Goal: Transaction & Acquisition: Book appointment/travel/reservation

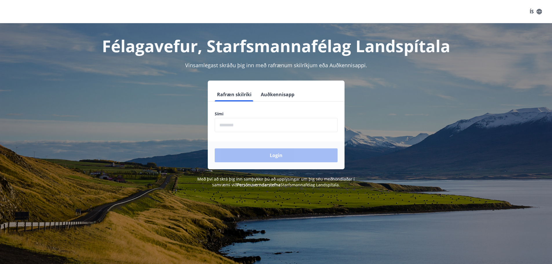
click at [229, 124] on input "phone" at bounding box center [276, 125] width 123 height 14
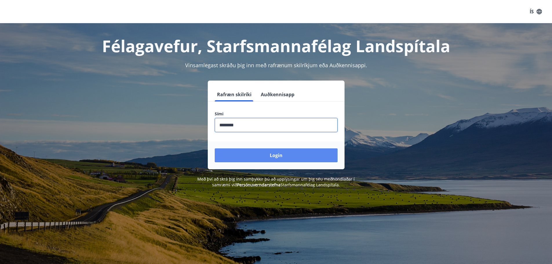
type input "********"
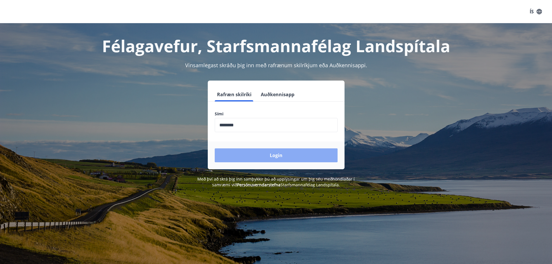
click at [272, 158] on button "Login" at bounding box center [276, 155] width 123 height 14
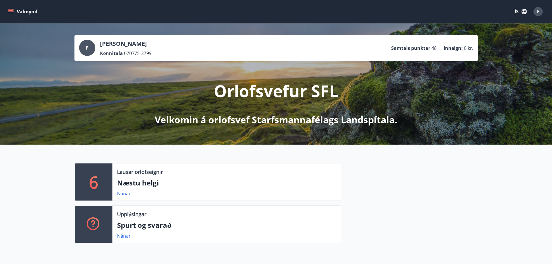
click at [94, 176] on p "6" at bounding box center [93, 182] width 9 height 22
click at [127, 179] on p "Næstu helgi" at bounding box center [226, 183] width 219 height 10
click at [139, 182] on p "Næstu helgi" at bounding box center [226, 183] width 219 height 10
click at [123, 194] on link "Nánar" at bounding box center [124, 193] width 14 height 6
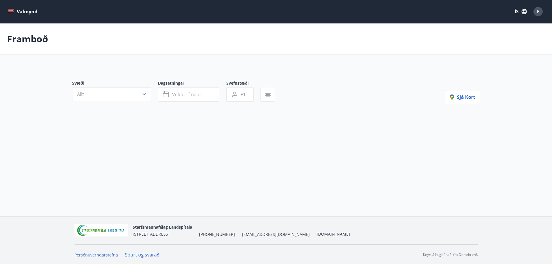
type input "*"
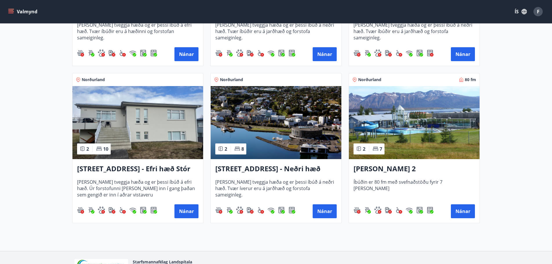
scroll to position [232, 0]
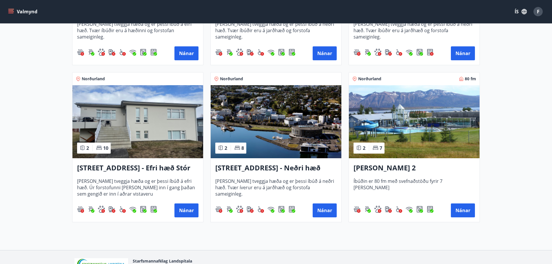
click at [127, 164] on h3 "Hrafnagilsstræti 26 - Efri hæð Stór íbúð 1" at bounding box center [137, 168] width 121 height 10
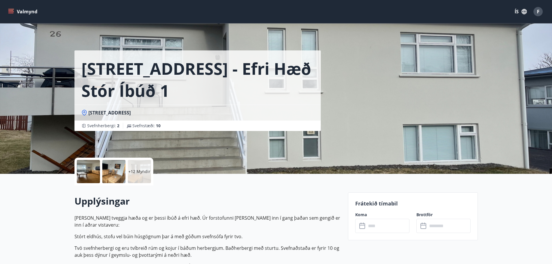
click at [137, 170] on p "+12 Myndir" at bounding box center [139, 172] width 22 height 6
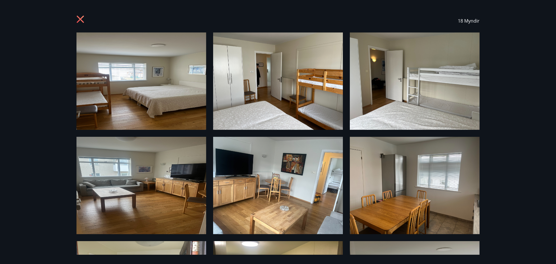
click at [511, 161] on div "18 Myndir" at bounding box center [278, 132] width 556 height 264
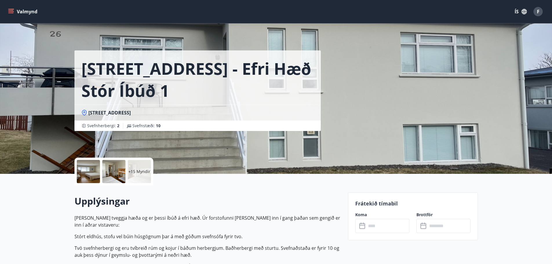
click at [143, 170] on p "+15 Myndir" at bounding box center [139, 172] width 22 height 6
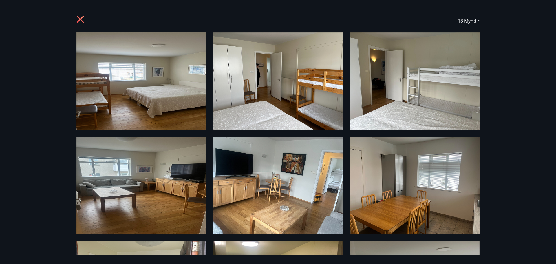
click at [554, 215] on div "18 Myndir" at bounding box center [278, 132] width 556 height 264
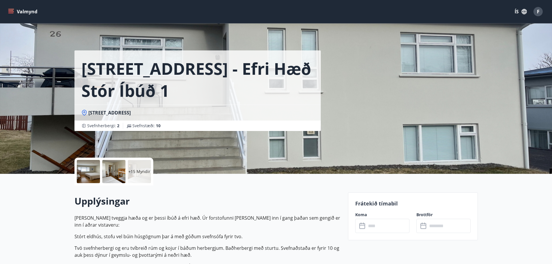
click at [133, 172] on p "+15 Myndir" at bounding box center [139, 172] width 22 height 6
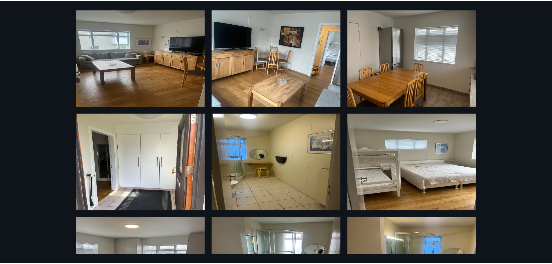
scroll to position [145, 0]
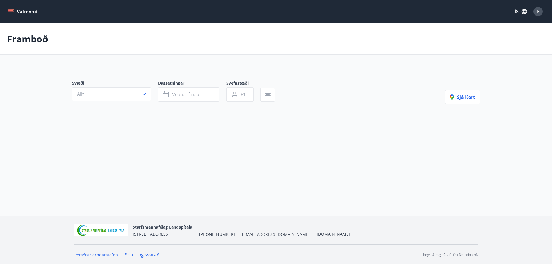
type input "*"
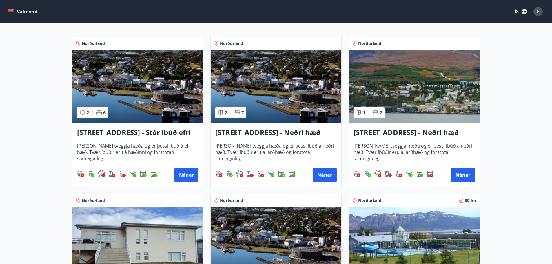
scroll to position [116, 0]
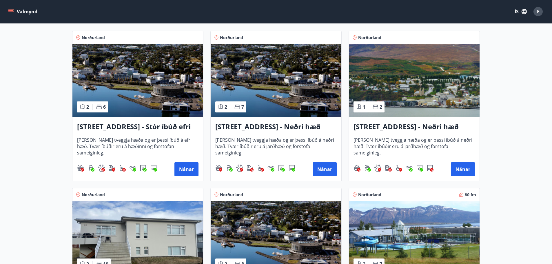
click at [254, 123] on h3 "Hrafnagilsstræti 23 - Neðri hæð íbúð 3" at bounding box center [275, 127] width 121 height 10
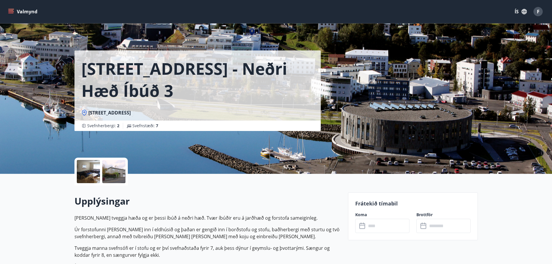
click at [111, 163] on div at bounding box center [113, 171] width 23 height 23
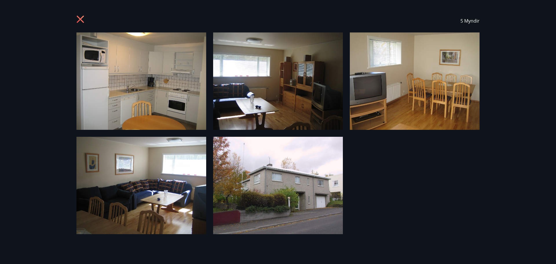
click at [81, 19] on icon at bounding box center [80, 19] width 7 height 7
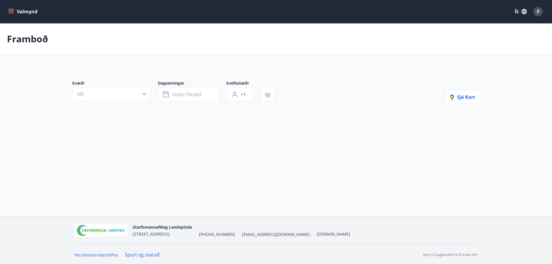
type input "*"
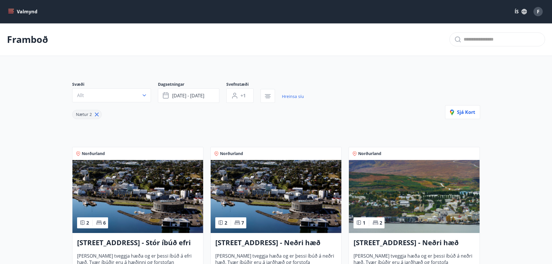
click at [406, 242] on h3 "Hrafnagilsstræti 23 - Neðri hæð íbúð 4" at bounding box center [414, 243] width 121 height 10
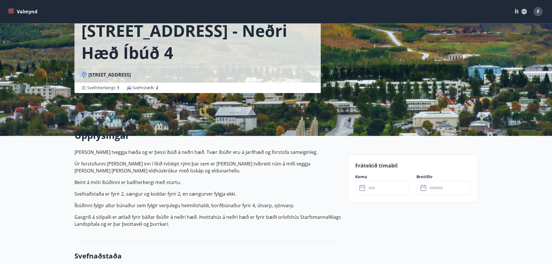
scroll to position [29, 0]
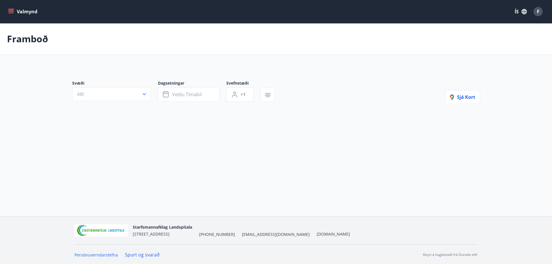
type input "*"
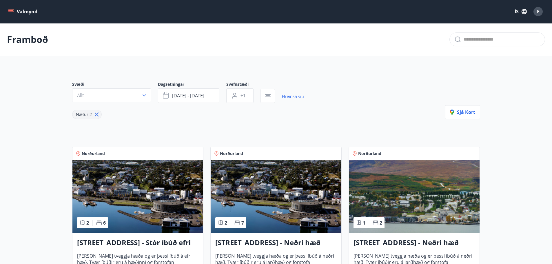
click at [404, 241] on h3 "Hrafnagilsstræti 23 - Neðri hæð íbúð 4" at bounding box center [414, 243] width 121 height 10
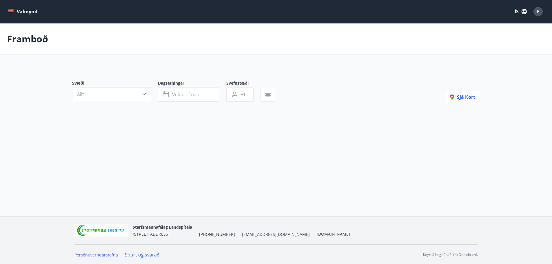
type input "*"
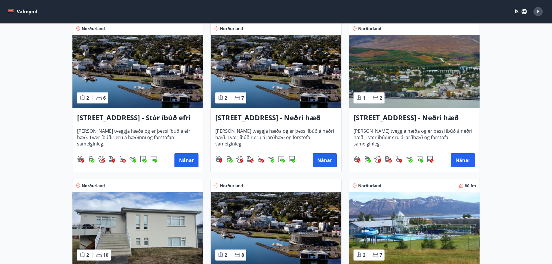
scroll to position [203, 0]
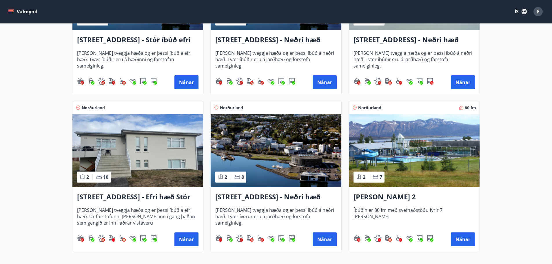
click at [111, 164] on img at bounding box center [137, 150] width 131 height 73
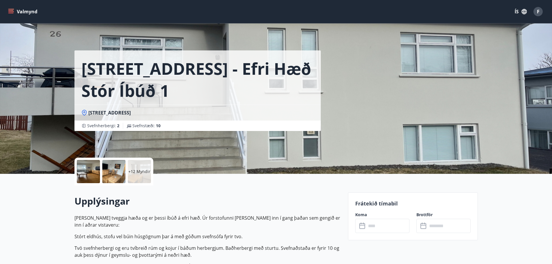
click at [133, 170] on p "+12 Myndir" at bounding box center [139, 172] width 22 height 6
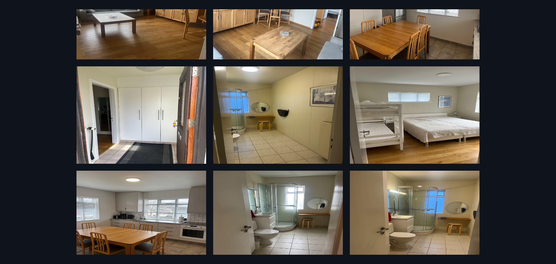
scroll to position [203, 0]
